Goal: Navigation & Orientation: Find specific page/section

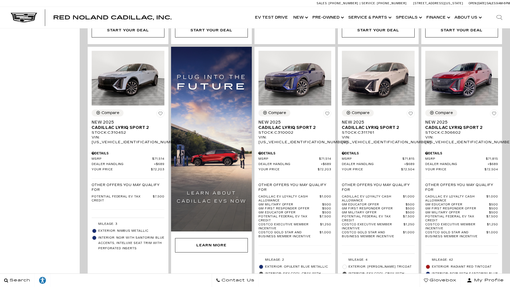
scroll to position [1739, 0]
